Goal: Task Accomplishment & Management: Complete application form

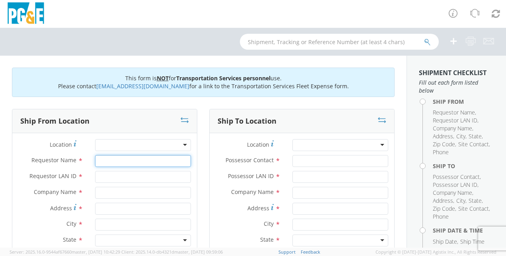
click at [102, 160] on input "Requestor Name *" at bounding box center [143, 161] width 96 height 12
type input "[PERSON_NAME]"
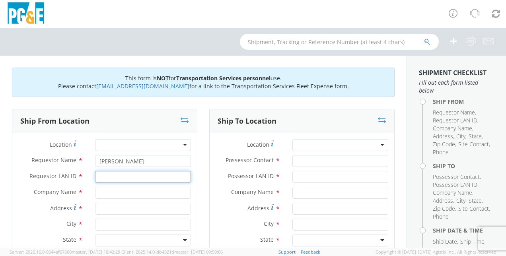
click at [107, 180] on input "Requestor LAN ID *" at bounding box center [143, 177] width 96 height 12
type input "JGN5"
click at [101, 195] on input "text" at bounding box center [143, 193] width 96 height 12
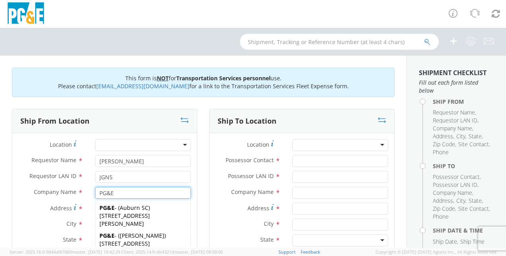
type input "PG&E"
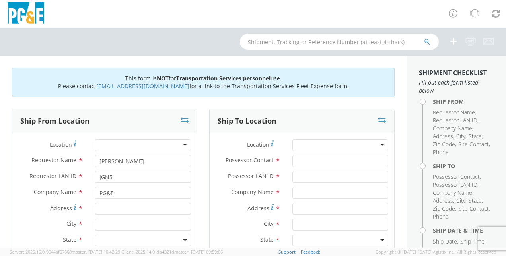
scroll to position [80, 0]
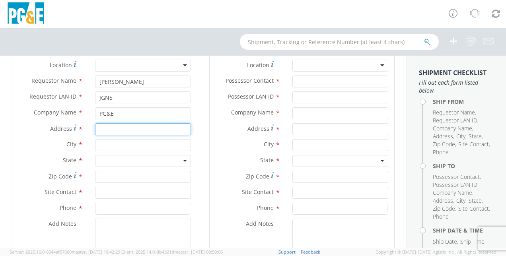
click at [106, 130] on input "Address *" at bounding box center [143, 129] width 96 height 12
type input "c"
type input "[GEOGRAPHIC_DATA]"
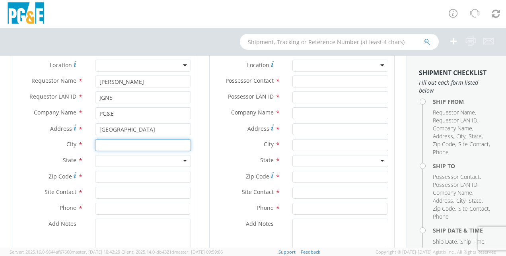
click at [102, 145] on input "text" at bounding box center [143, 145] width 96 height 12
click at [102, 145] on input "MURP" at bounding box center [143, 145] width 96 height 12
click at [114, 144] on input "URP" at bounding box center [143, 145] width 96 height 12
type input "U"
type input "[PERSON_NAME]"
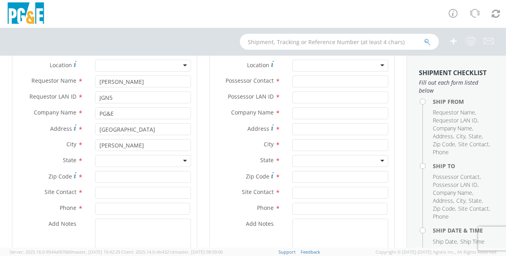
click at [182, 159] on div at bounding box center [143, 161] width 96 height 12
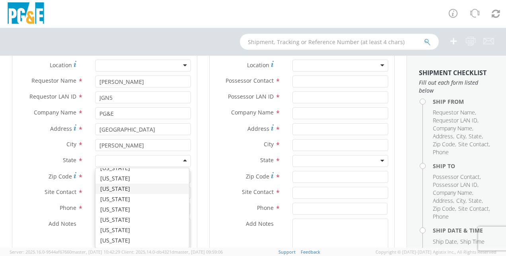
scroll to position [40, 0]
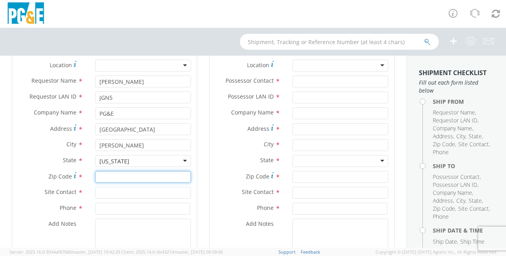
click at [107, 179] on input "Zip Code *" at bounding box center [143, 177] width 96 height 12
type input "95247"
click at [103, 191] on input "text" at bounding box center [143, 193] width 96 height 12
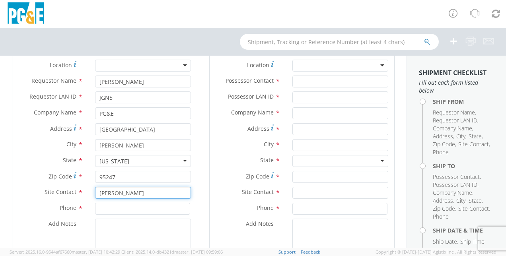
type input "[PERSON_NAME]"
click at [107, 208] on input at bounding box center [142, 209] width 95 height 12
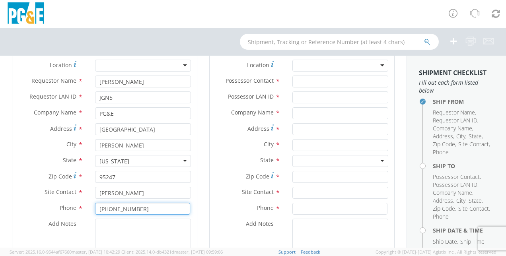
type input "[PHONE_NUMBER]"
click at [99, 225] on textarea "Add Notes *" at bounding box center [143, 246] width 96 height 54
type textarea "ALLREADY BOOKED WITH EPPLERS"
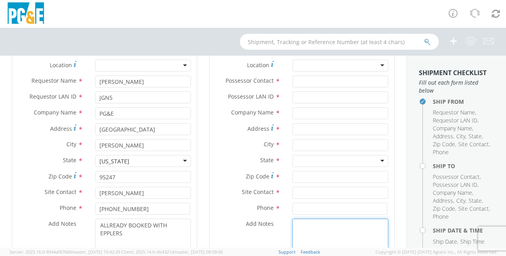
click at [299, 230] on textarea "Add Notes *" at bounding box center [341, 246] width 96 height 54
type textarea "ALLREADY BOOKED WITH EPPLERS"
click at [296, 210] on input at bounding box center [340, 209] width 95 height 12
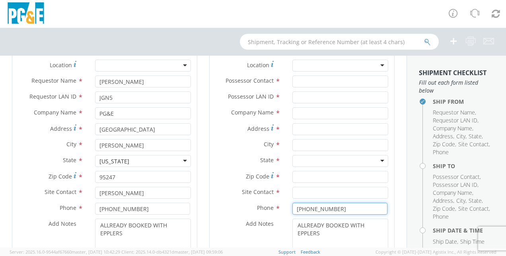
type input "[PHONE_NUMBER]"
click at [297, 192] on input "text" at bounding box center [341, 193] width 96 height 12
type input "[PERSON_NAME]"
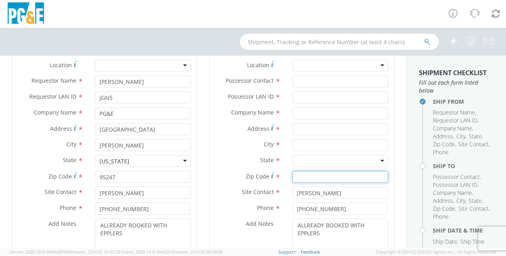
click at [297, 175] on input "Zip Code *" at bounding box center [341, 177] width 96 height 12
type input "9"
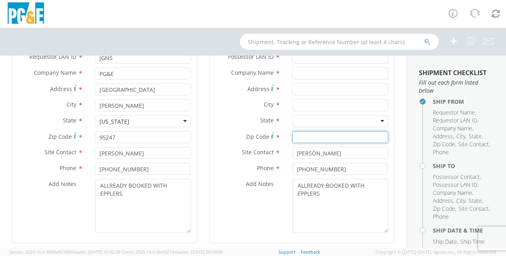
scroll to position [80, 0]
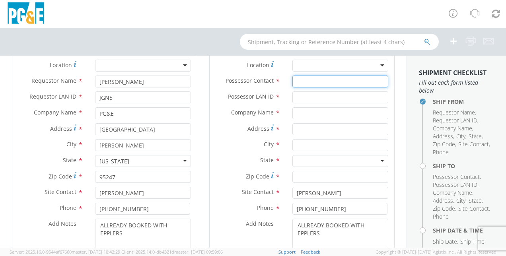
click at [293, 83] on input "Possessor Contact *" at bounding box center [341, 82] width 96 height 12
type input "[PERSON_NAME]"
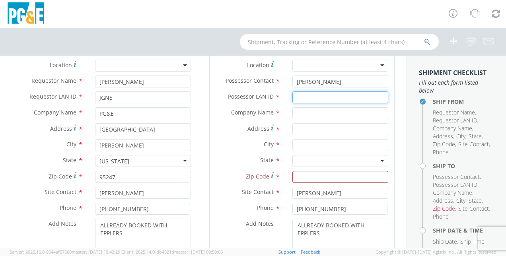
click at [293, 98] on input "Possessor LAN ID *" at bounding box center [341, 98] width 96 height 12
type input "JGN5"
click at [296, 112] on input "text" at bounding box center [341, 113] width 96 height 12
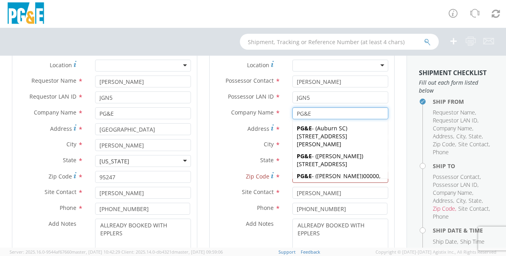
type input "PG&E"
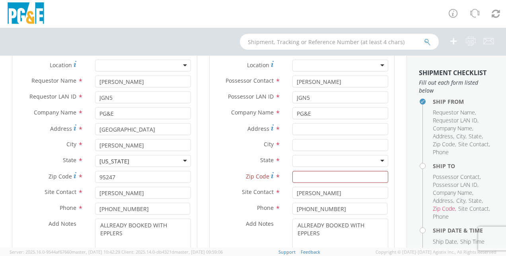
click at [199, 158] on div "Ship From Location Location * (OBSOLETE) [GEOGRAPHIC_DATA] SC - GC TRAILER (OBS…" at bounding box center [104, 161] width 197 height 264
click at [298, 130] on input "Address *" at bounding box center [341, 129] width 96 height 12
type input "[STREET_ADDRESS]"
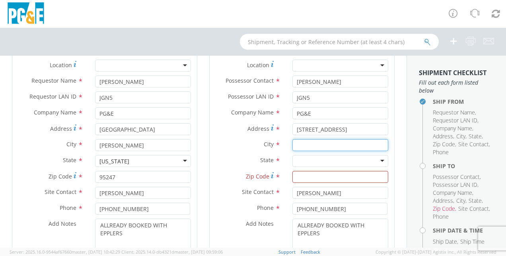
click at [299, 149] on input "text" at bounding box center [341, 145] width 96 height 12
type input "ANGELS CAMP"
click at [318, 160] on div at bounding box center [341, 161] width 96 height 12
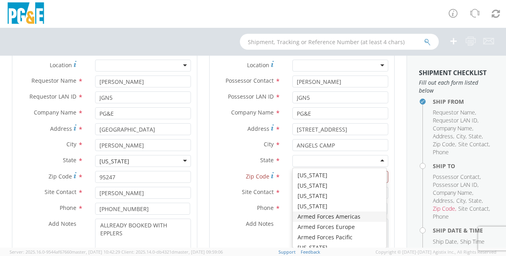
scroll to position [40, 0]
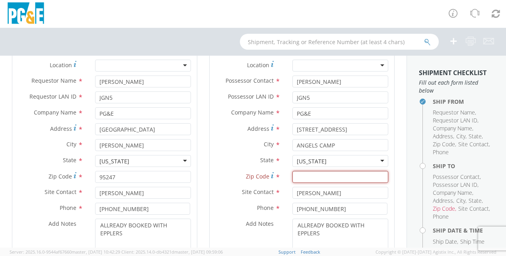
click at [298, 178] on input "Zip Code *" at bounding box center [341, 177] width 96 height 12
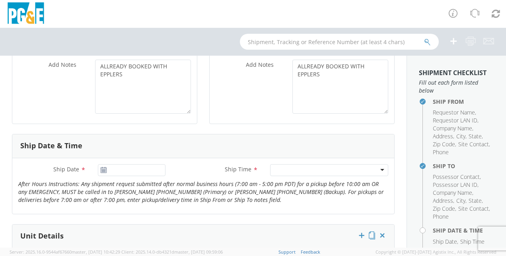
scroll to position [279, 0]
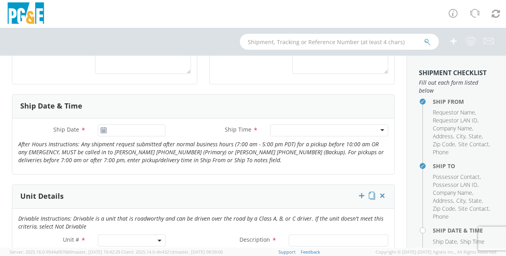
type input "95222"
click at [102, 128] on use at bounding box center [104, 130] width 6 height 6
click at [129, 132] on input "[DATE]" at bounding box center [132, 131] width 68 height 12
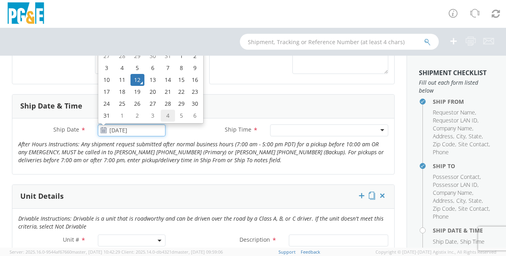
scroll to position [239, 0]
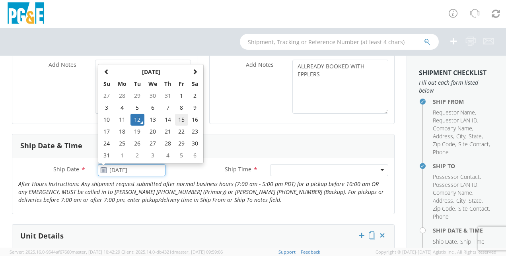
click at [178, 117] on td "15" at bounding box center [182, 120] width 14 height 12
type input "[DATE]"
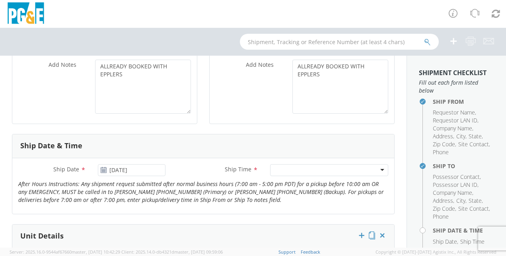
click at [376, 170] on div at bounding box center [329, 170] width 118 height 12
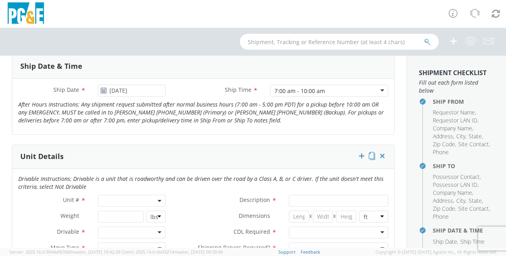
scroll to position [358, 0]
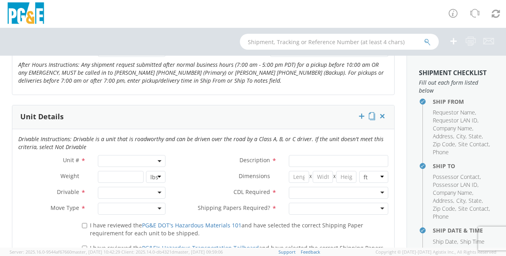
click at [158, 160] on b at bounding box center [160, 161] width 4 height 2
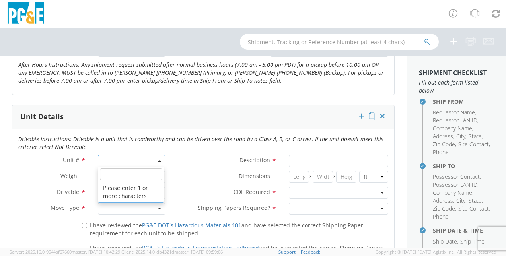
click at [112, 174] on input "search" at bounding box center [131, 174] width 62 height 12
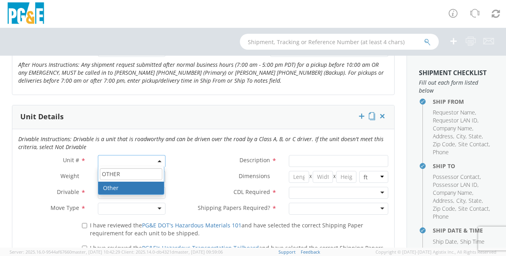
type input "OTHER"
select select "Other"
select select "? undefined:undefined ?"
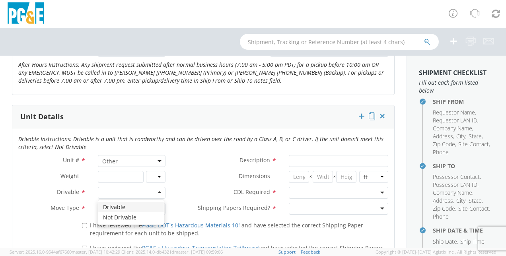
click at [158, 190] on div at bounding box center [132, 193] width 68 height 12
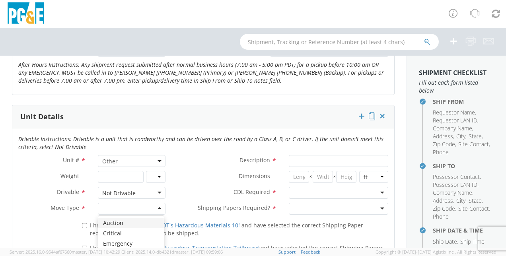
click at [157, 207] on div at bounding box center [132, 209] width 68 height 12
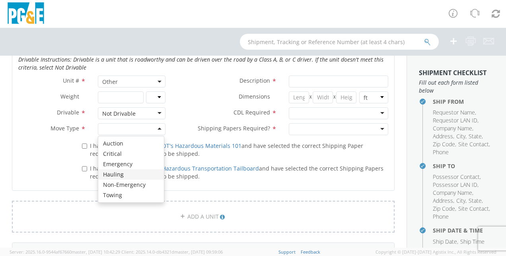
scroll to position [398, 0]
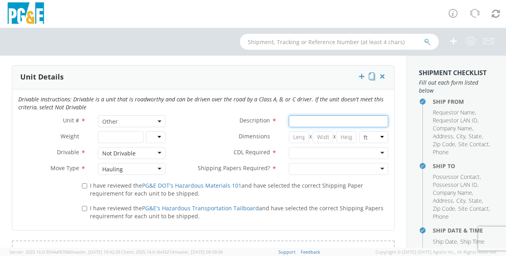
click at [295, 120] on input "Description *" at bounding box center [339, 121] width 100 height 12
type input "20' SHIPPING CONTAINER"
click at [379, 151] on div at bounding box center [339, 153] width 100 height 12
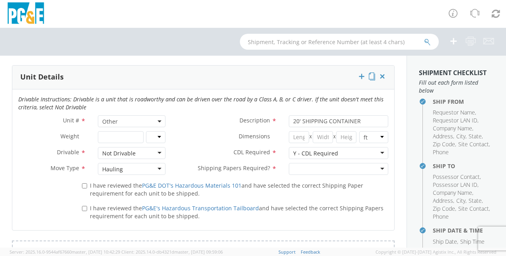
click at [377, 166] on div at bounding box center [339, 169] width 100 height 12
click at [84, 184] on input "I have reviewed the PG&E DOT's Hazardous Materials 101 and have selected the co…" at bounding box center [84, 186] width 5 height 5
checkbox input "true"
click at [84, 206] on input "I have reviewed the PG&E's Hazardous Transportation Tailboard and have selected…" at bounding box center [84, 208] width 5 height 5
checkbox input "true"
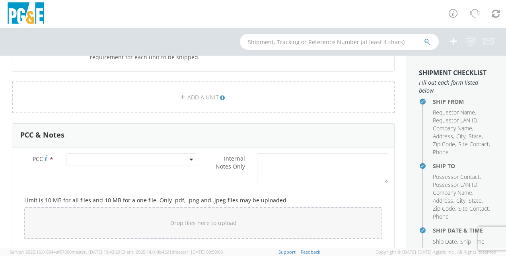
scroll to position [597, 0]
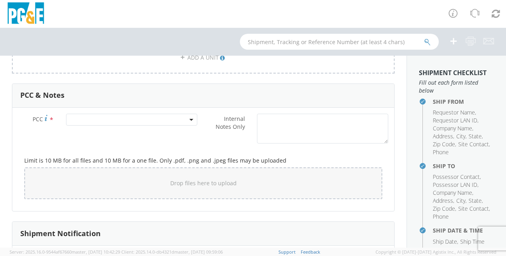
click at [189, 119] on b at bounding box center [191, 120] width 4 height 2
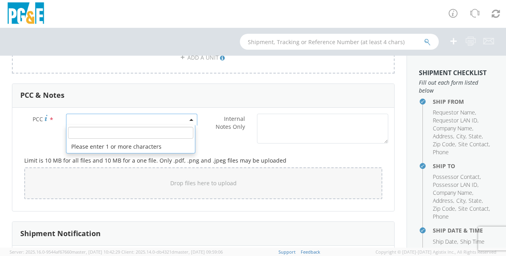
click at [79, 131] on input "number" at bounding box center [130, 133] width 125 height 12
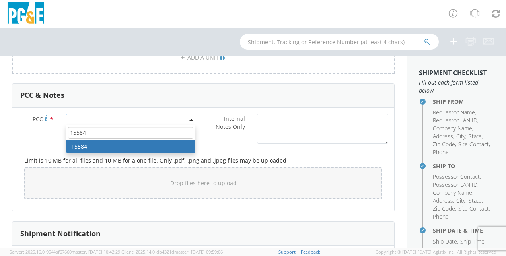
type input "15584"
select select "15584"
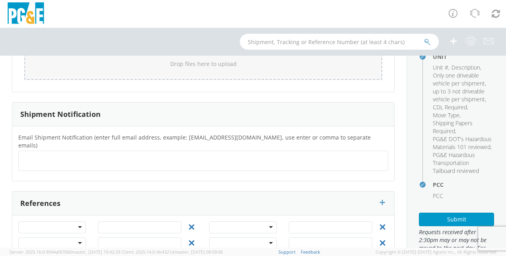
scroll to position [258, 0]
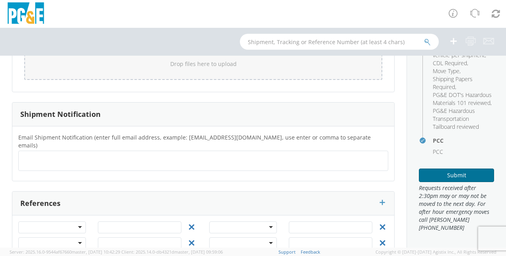
click at [442, 177] on button "Submit" at bounding box center [456, 176] width 75 height 14
